Goal: Information Seeking & Learning: Learn about a topic

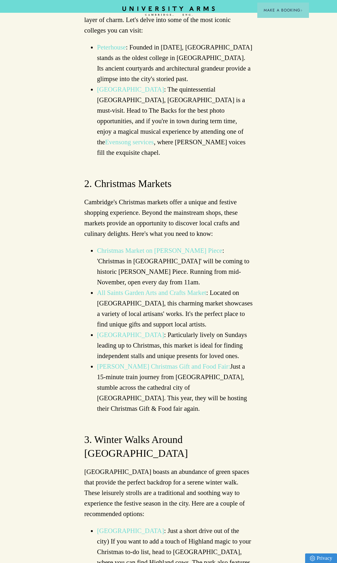
scroll to position [542, 0]
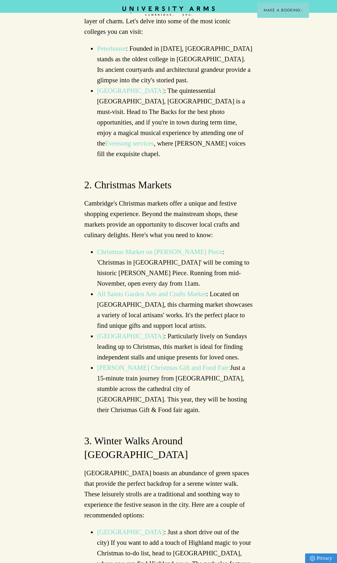
click at [154, 140] on link "Evensong services" at bounding box center [129, 143] width 49 height 7
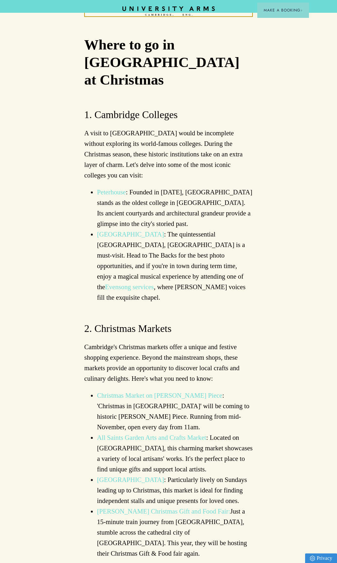
scroll to position [415, 0]
